Goal: Navigation & Orientation: Find specific page/section

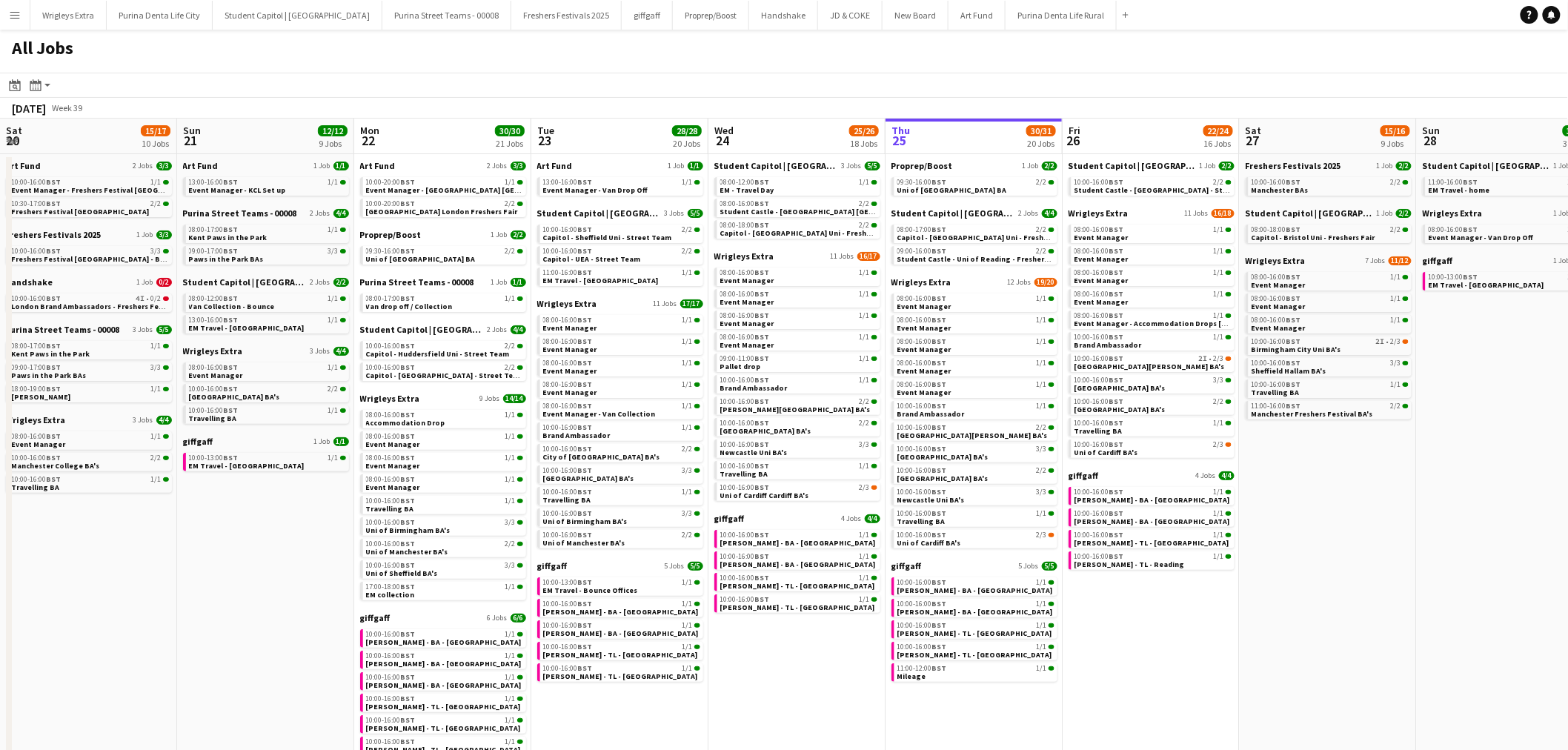
scroll to position [0, 465]
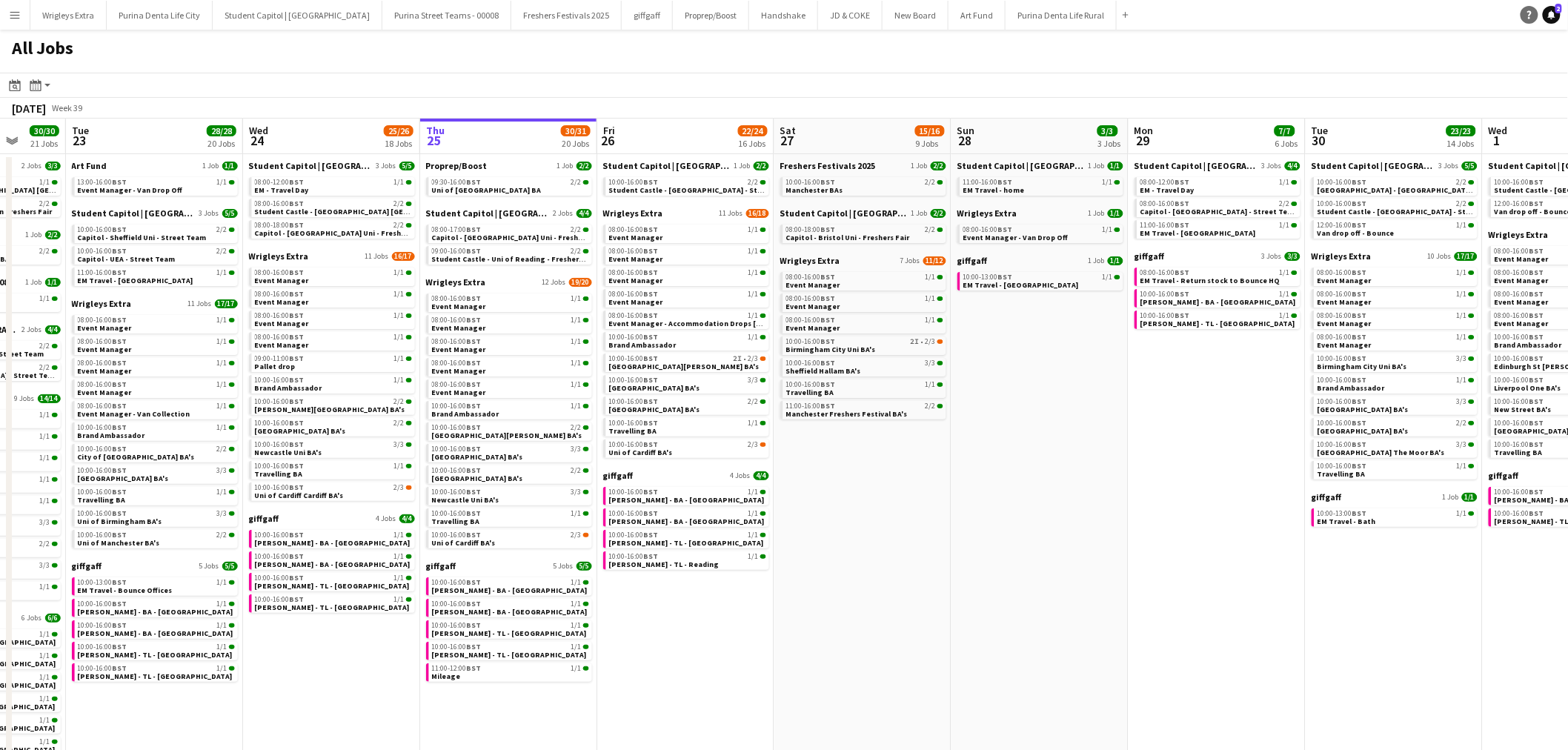
click at [1549, 10] on icon "Notifications" at bounding box center [1552, 15] width 9 height 9
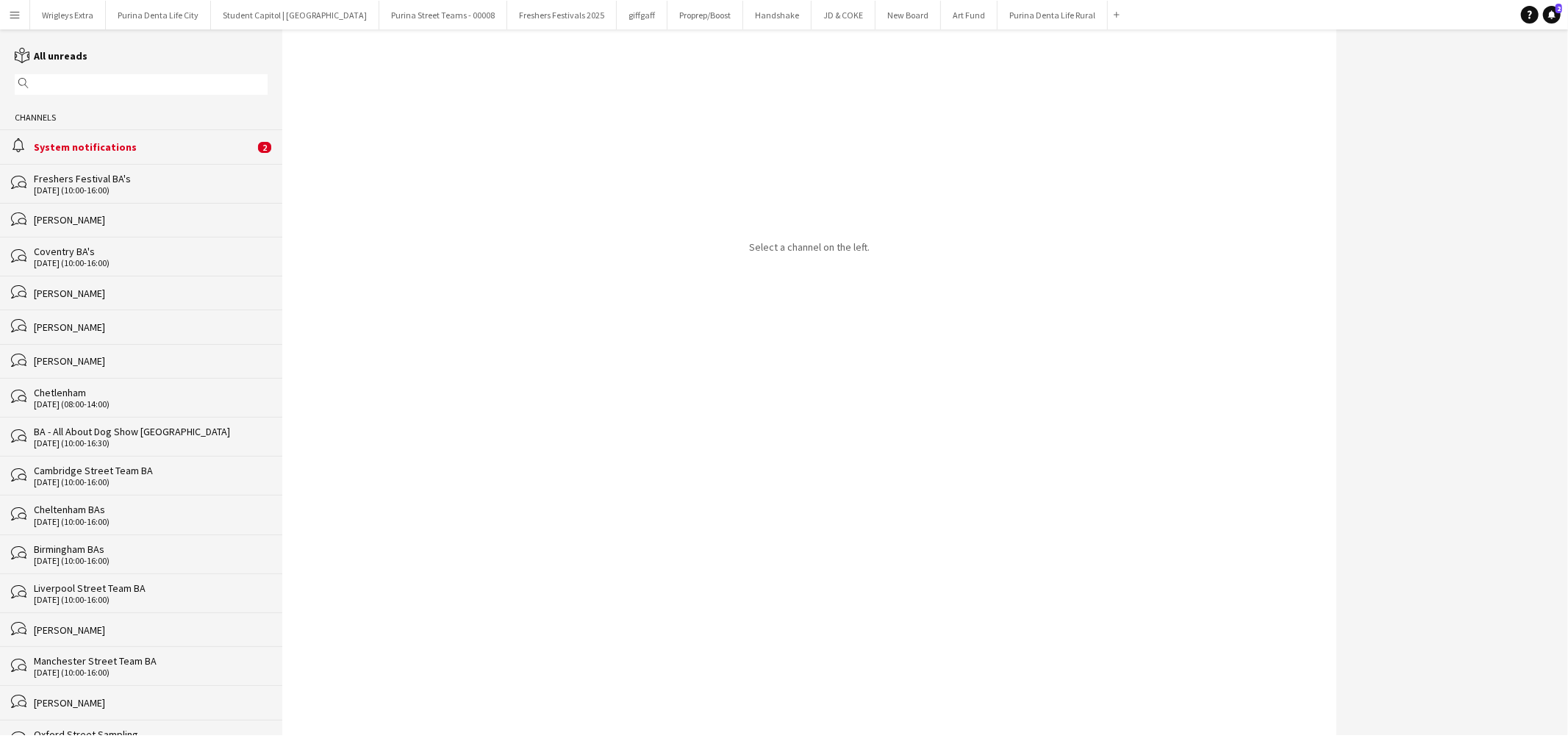
click at [119, 148] on div "System notifications" at bounding box center [143, 147] width 220 height 14
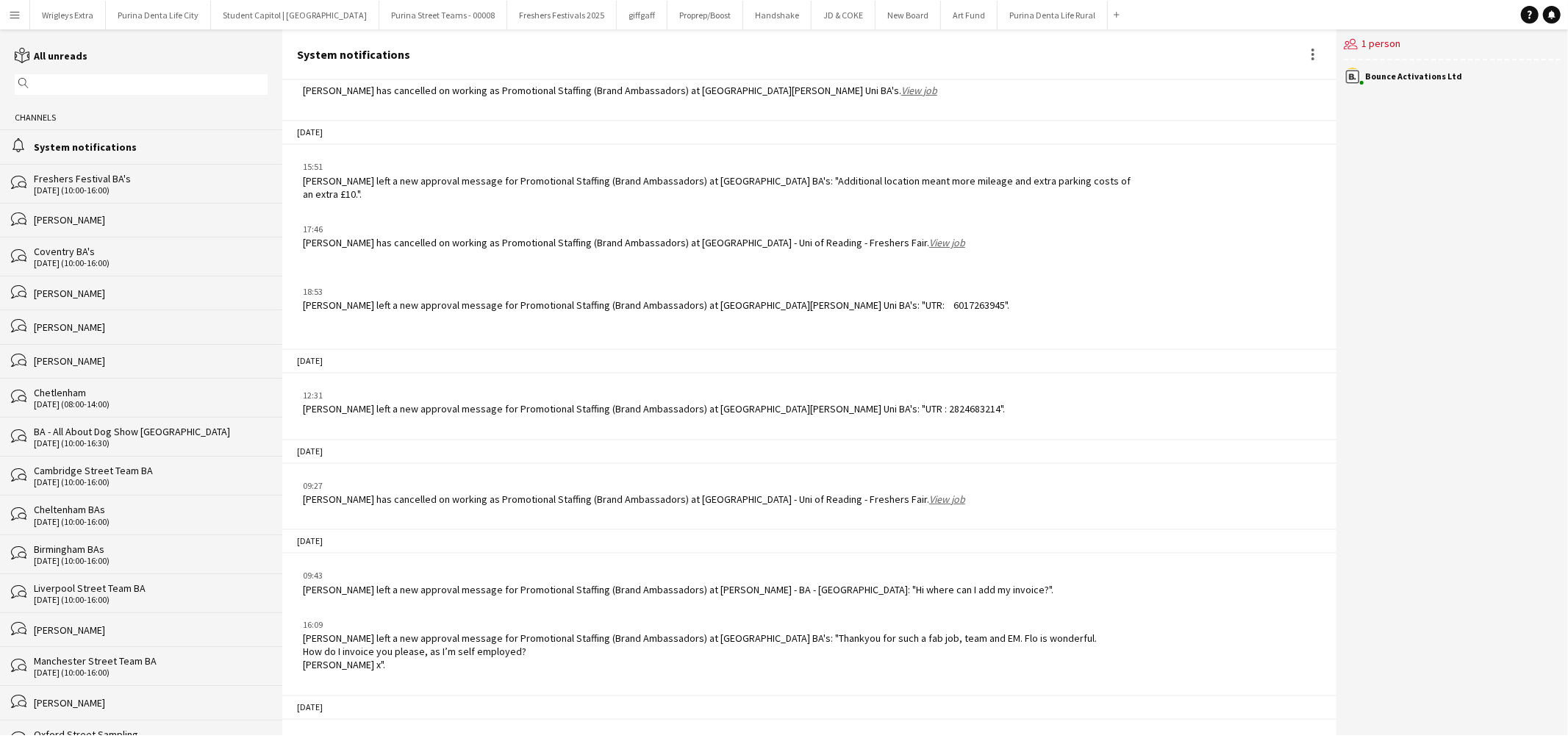
scroll to position [3925, 0]
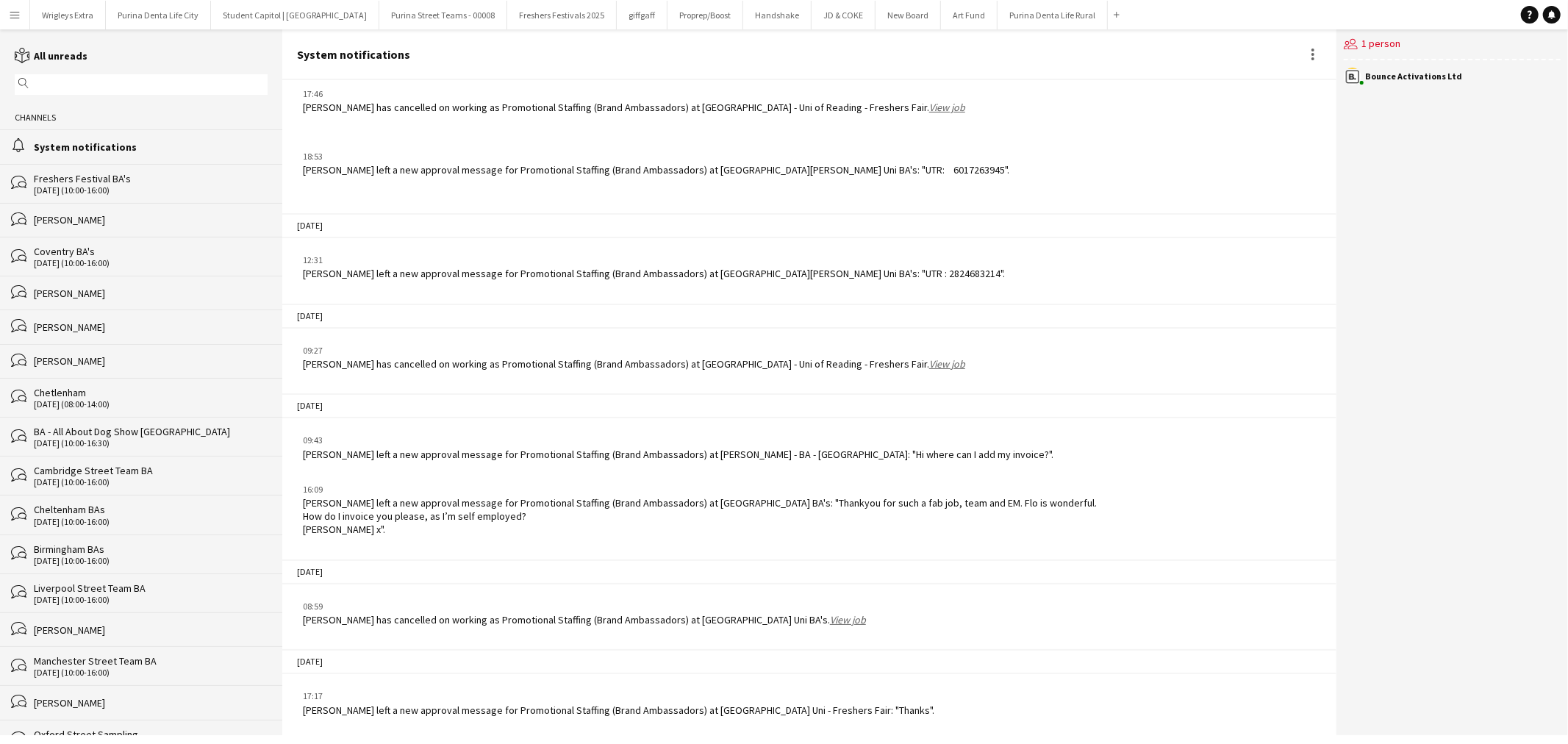
click at [547, 743] on div "[PERSON_NAME] left a new approval message for Promotional Staffing (Brand Ambas…" at bounding box center [618, 758] width 632 height 14
click at [446, 690] on div "17:17" at bounding box center [618, 696] width 632 height 14
click at [340, 703] on div "[PERSON_NAME] left a new approval message for Promotional Staffing (Brand Ambas…" at bounding box center [618, 710] width 632 height 14
click at [1387, 38] on div "users2 1 person" at bounding box center [1451, 44] width 217 height 31
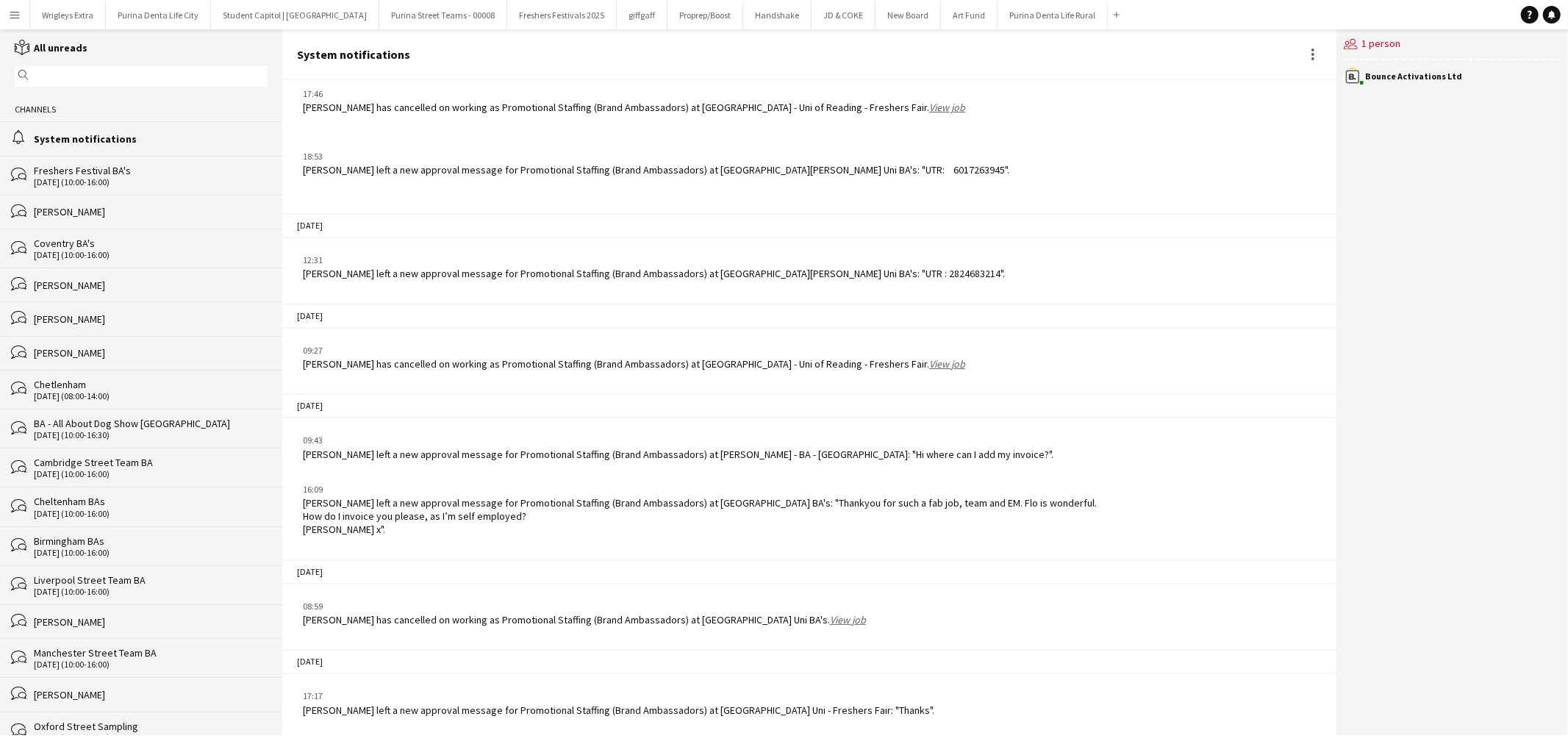
scroll to position [0, 0]
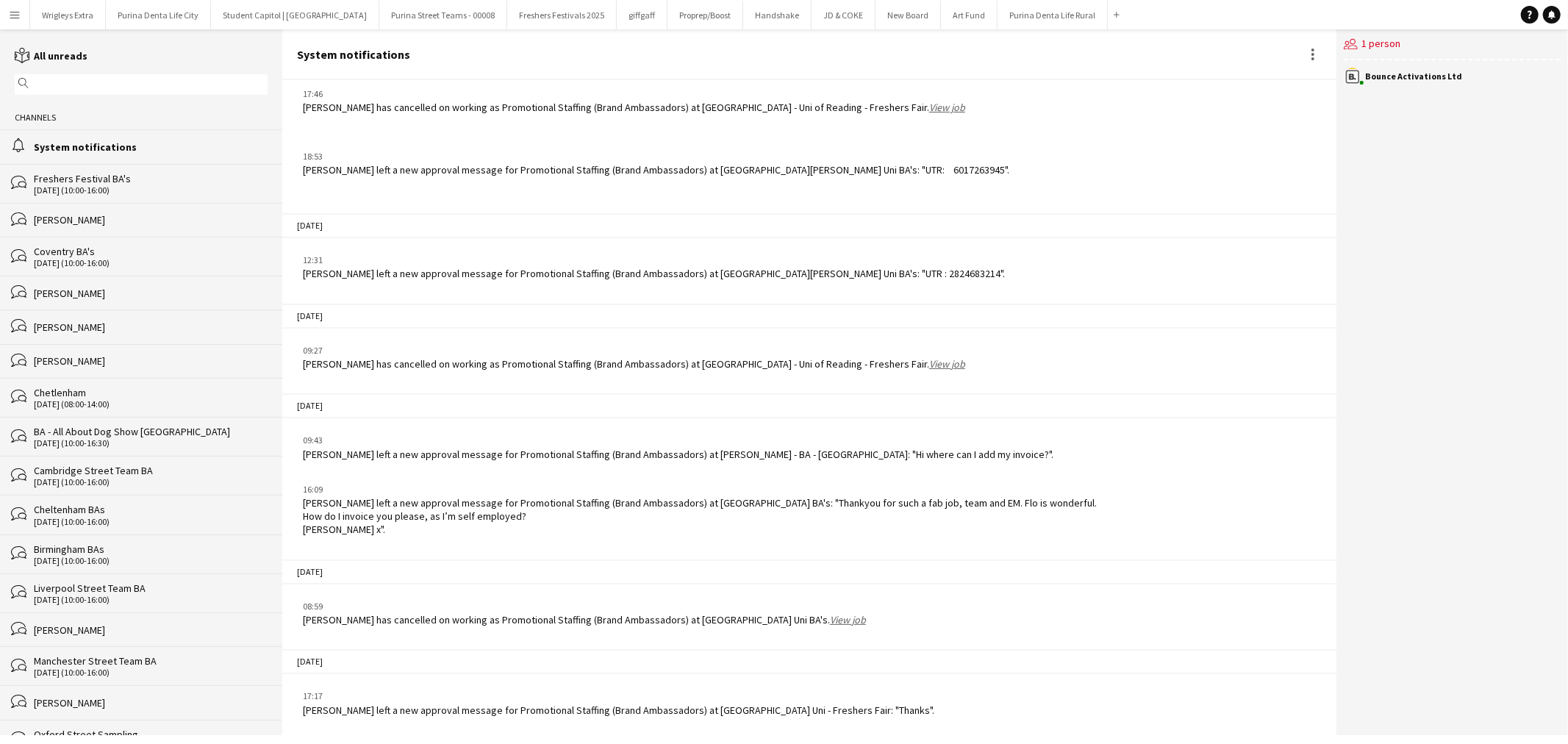
click at [72, 219] on div "[PERSON_NAME]" at bounding box center [150, 219] width 234 height 14
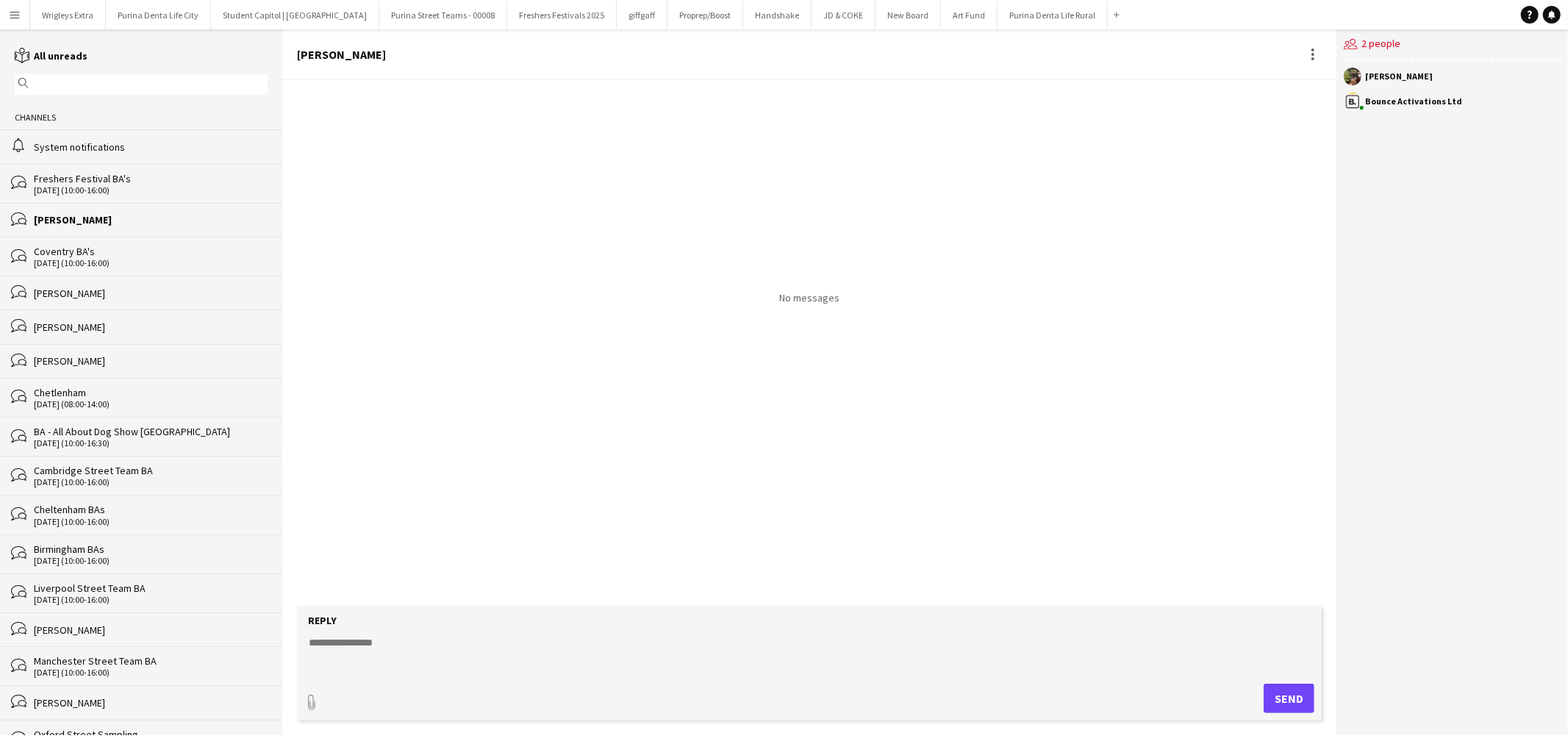
click at [88, 185] on div "Freshers Festival BA's" at bounding box center [150, 179] width 234 height 14
click at [81, 150] on div "System notifications" at bounding box center [150, 147] width 234 height 14
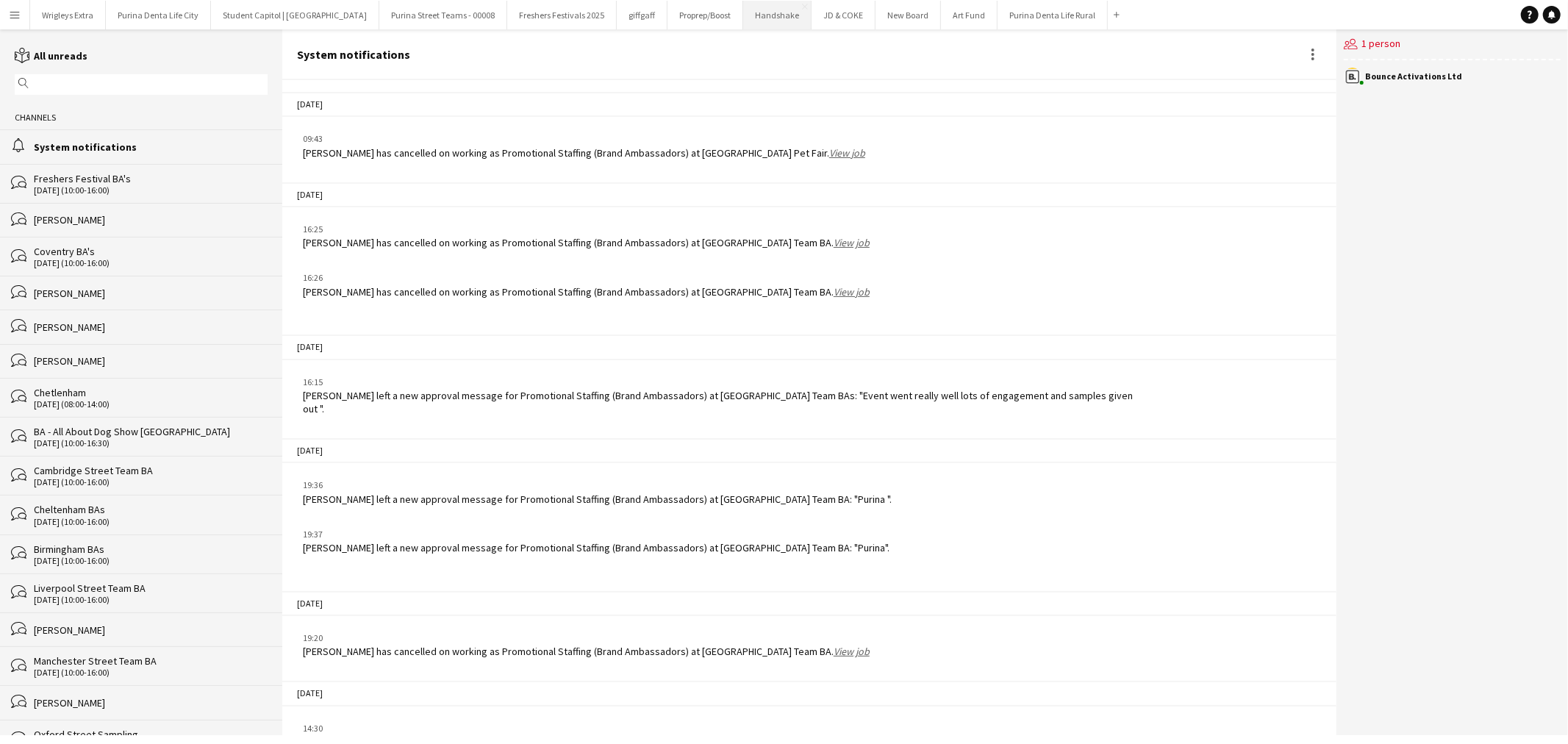
click at [743, 3] on button "Handshake Close" at bounding box center [777, 15] width 68 height 29
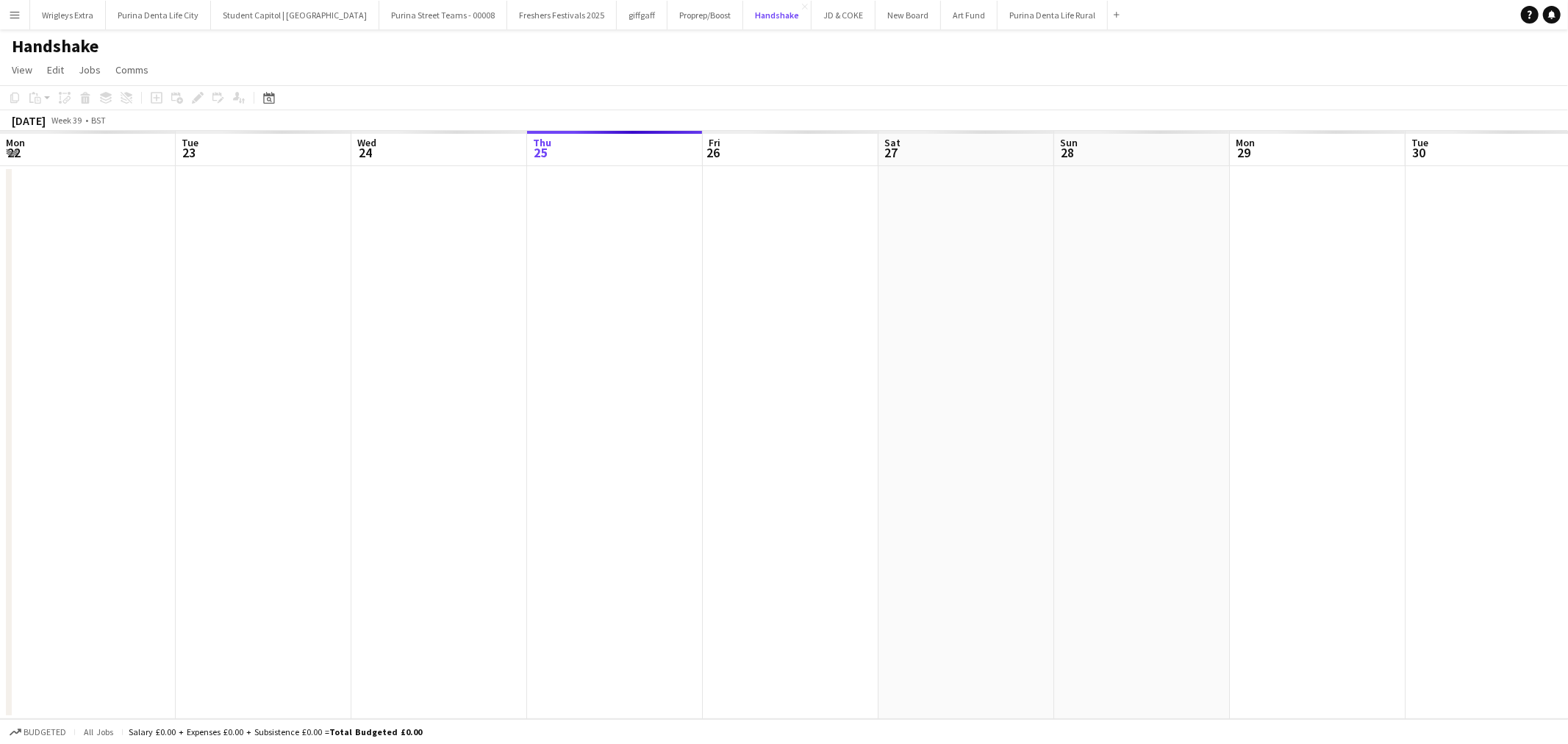
scroll to position [0, 351]
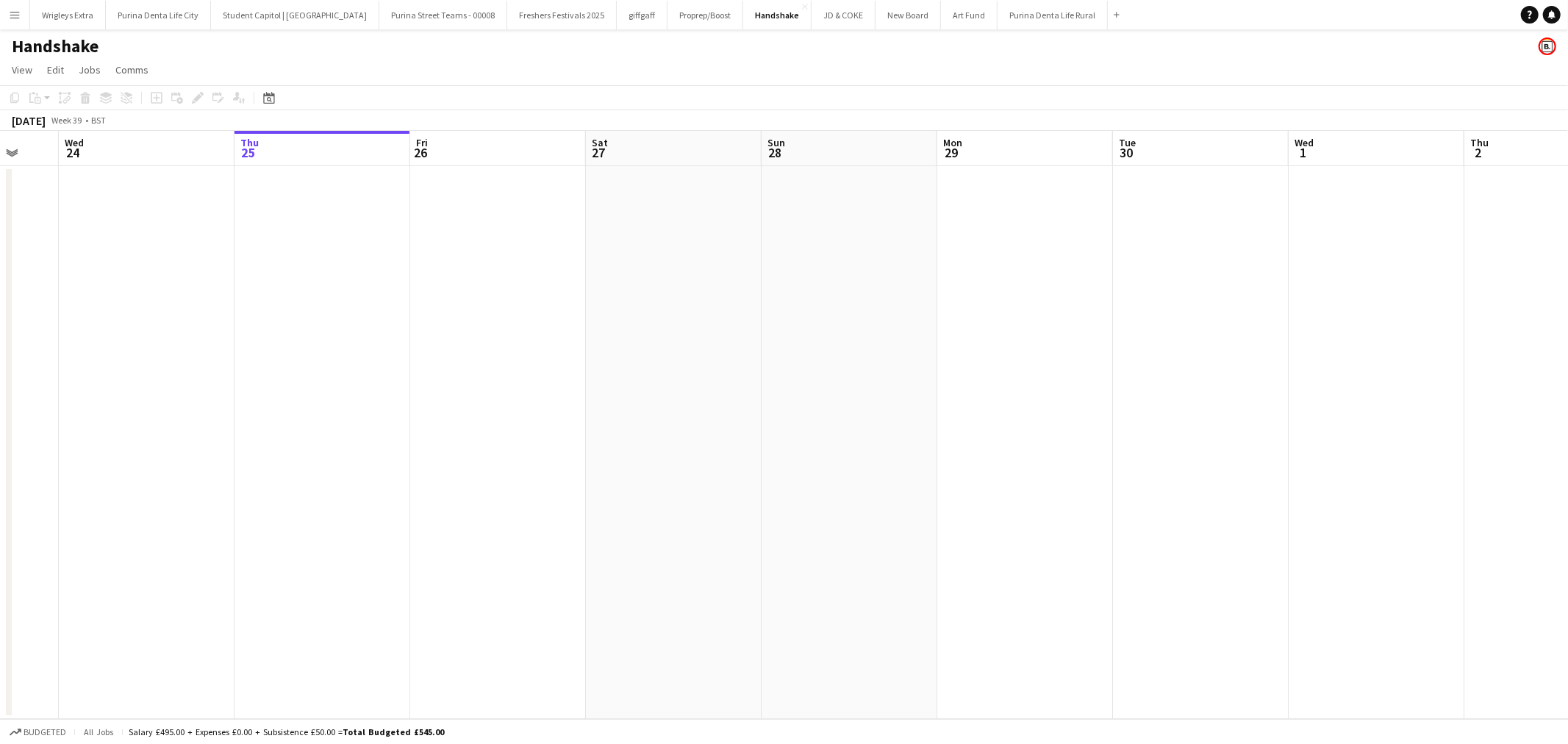
drag, startPoint x: 157, startPoint y: 324, endPoint x: 391, endPoint y: 329, distance: 234.1
click at [391, 329] on app-calendar-viewport "Sun 21 Mon 22 Tue 23 Wed 24 Thu 25 Fri 26 Sat 27 Sun 28 Mon 29 Tue 30 Wed 1 Thu…" at bounding box center [784, 424] width 1568 height 588
drag, startPoint x: 76, startPoint y: 324, endPoint x: 343, endPoint y: 324, distance: 267.0
click at [234, 324] on app-calendar-viewport "Sat 20 0/2 1 Job Sun 21 Mon 22 Tue 23 Wed 24 Thu 25 Fri 26 Sat 27 Sun 28 Mon 29…" at bounding box center [784, 424] width 1568 height 588
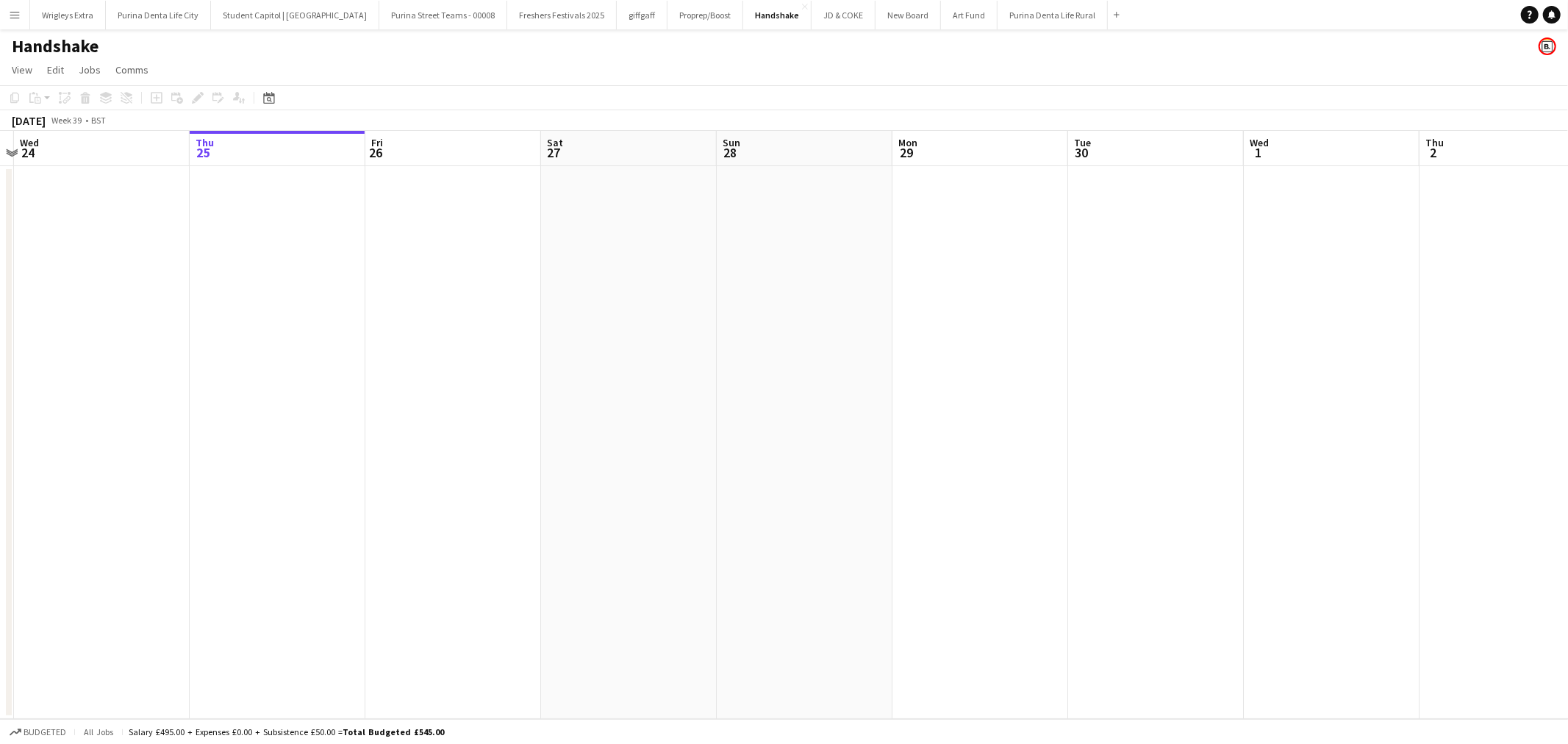
drag, startPoint x: 689, startPoint y: 343, endPoint x: 309, endPoint y: 341, distance: 380.0
click at [309, 341] on app-calendar-viewport "Sun 21 Mon 22 Tue 23 Wed 24 Thu 25 Fri 26 Sat 27 Sun 28 Mon 29 Tue 30 Wed 1 Thu…" at bounding box center [784, 424] width 1568 height 588
click at [876, 14] on button "New Board Close" at bounding box center [908, 15] width 65 height 29
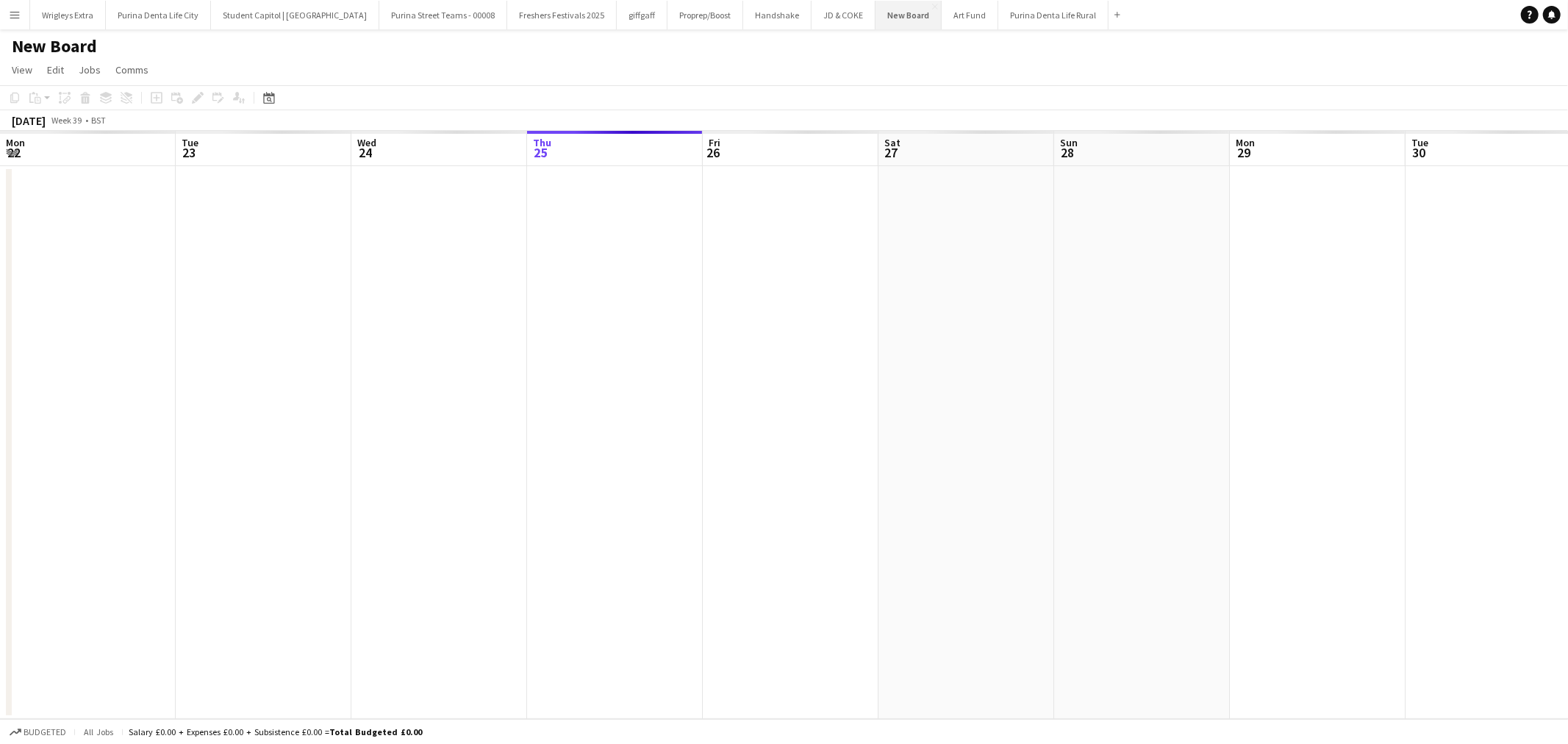
scroll to position [0, 351]
click at [765, 14] on button "Handshake Close" at bounding box center [777, 15] width 68 height 29
click at [527, 14] on button "Freshers Festivals 2025 Close" at bounding box center [561, 15] width 110 height 29
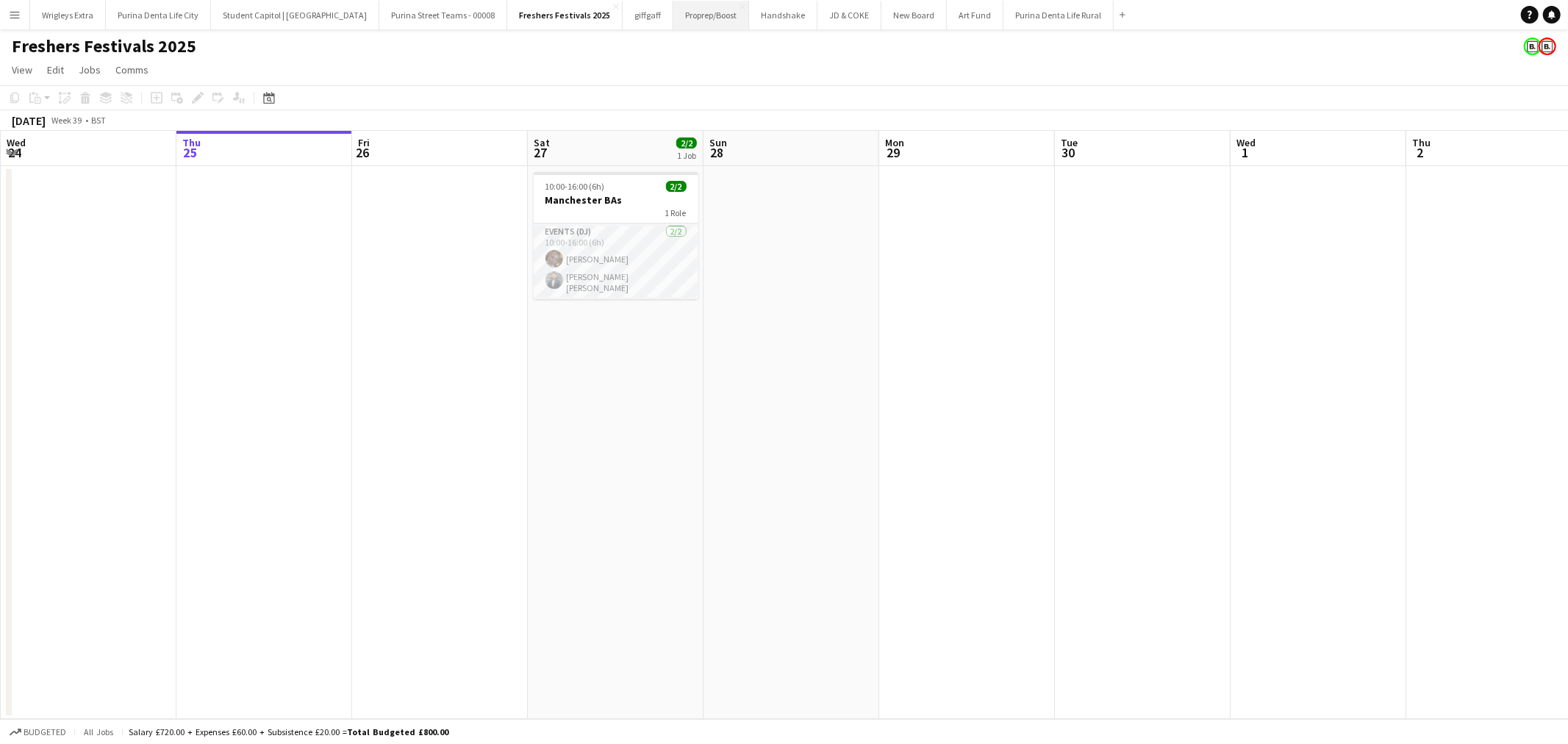
click at [681, 17] on button "Proprep/Boost Close" at bounding box center [711, 15] width 76 height 29
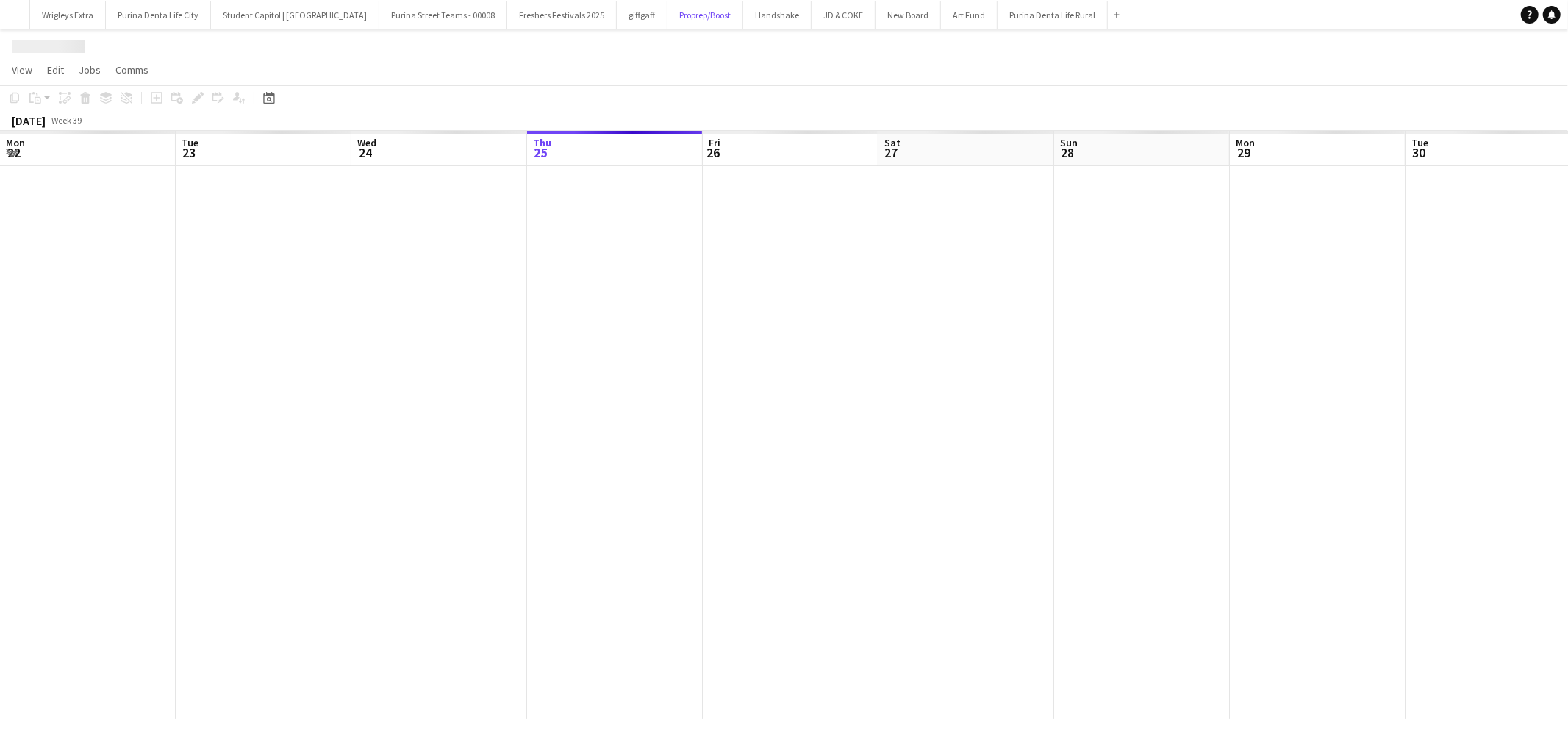
scroll to position [0, 351]
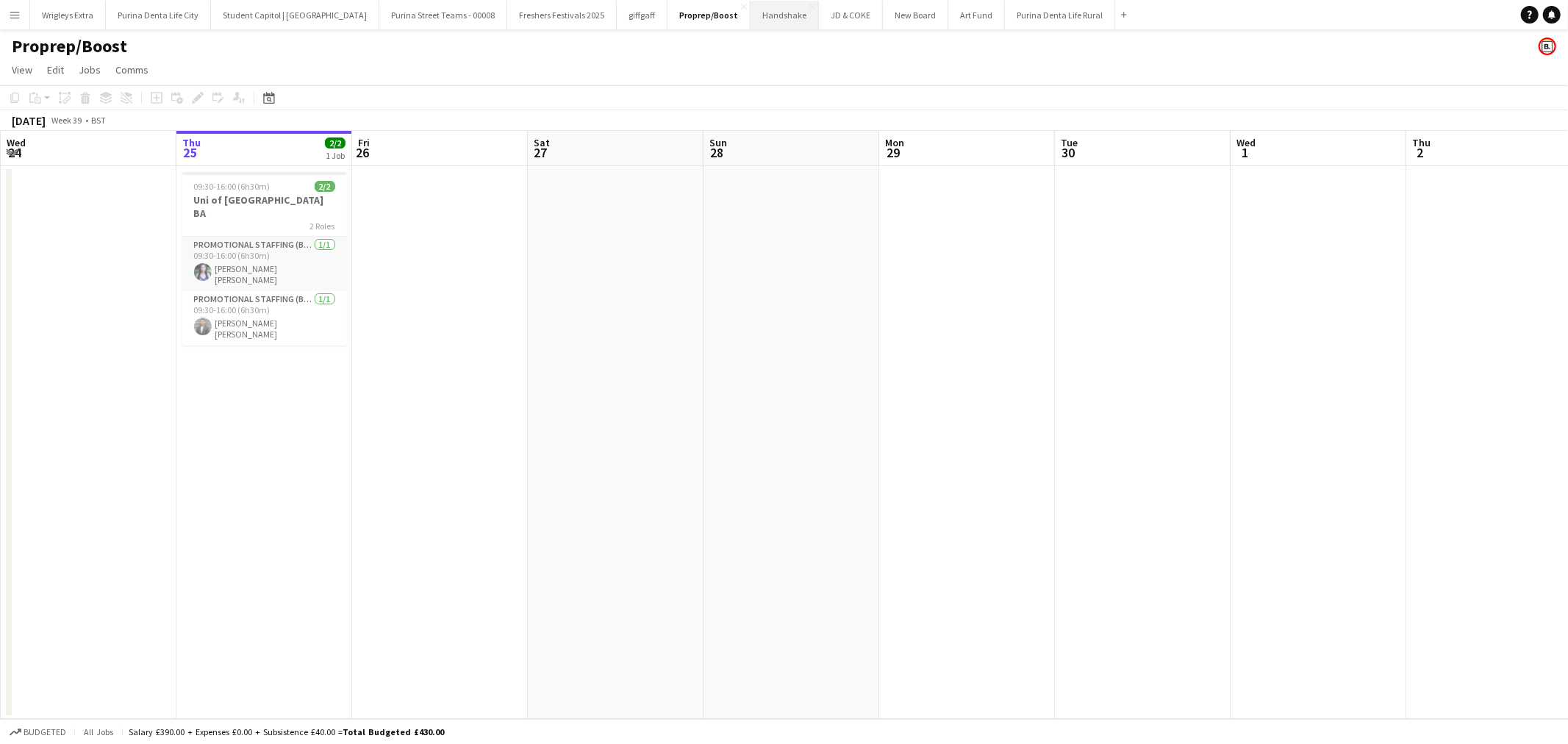
click at [762, 17] on button "Handshake Close" at bounding box center [784, 15] width 68 height 29
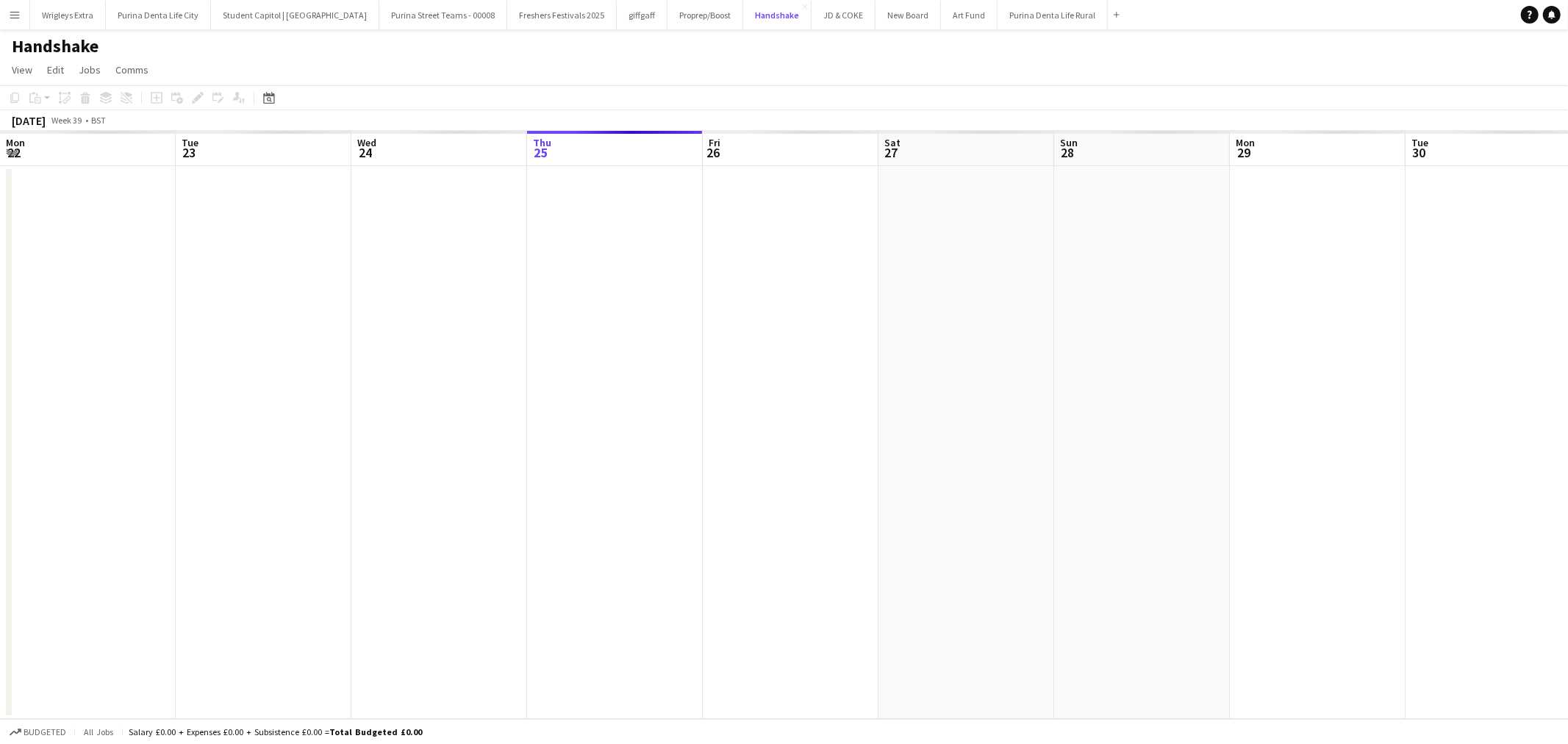
scroll to position [0, 351]
click at [518, 12] on button "Freshers Festivals 2025 Close" at bounding box center [561, 15] width 110 height 29
